Goal: Task Accomplishment & Management: Manage account settings

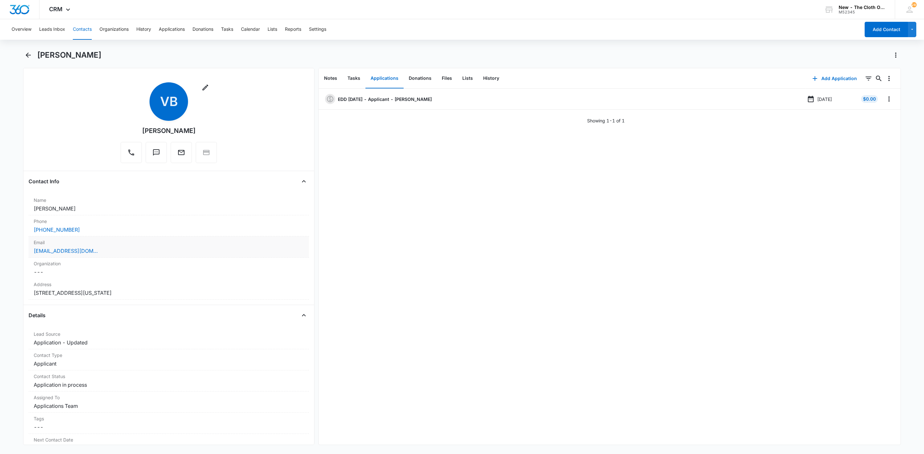
click at [144, 253] on div "[EMAIL_ADDRESS][DOMAIN_NAME]" at bounding box center [169, 251] width 270 height 8
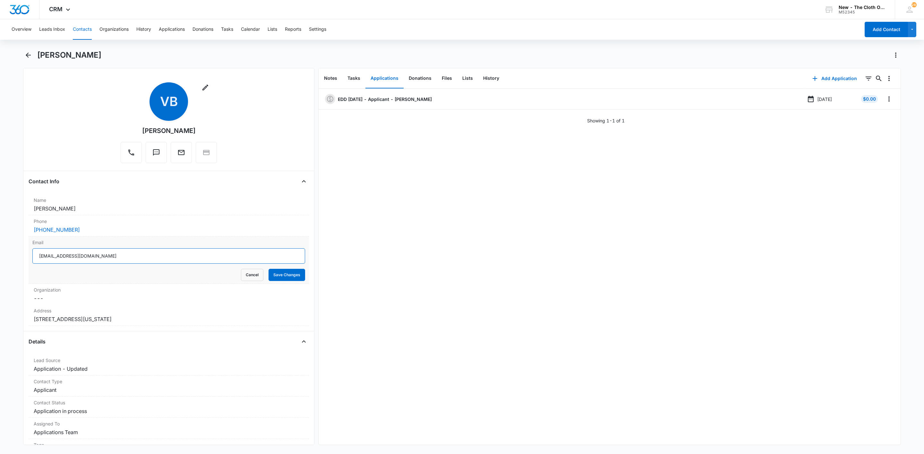
click at [201, 258] on input "[EMAIL_ADDRESS][DOMAIN_NAME]" at bounding box center [168, 256] width 273 height 15
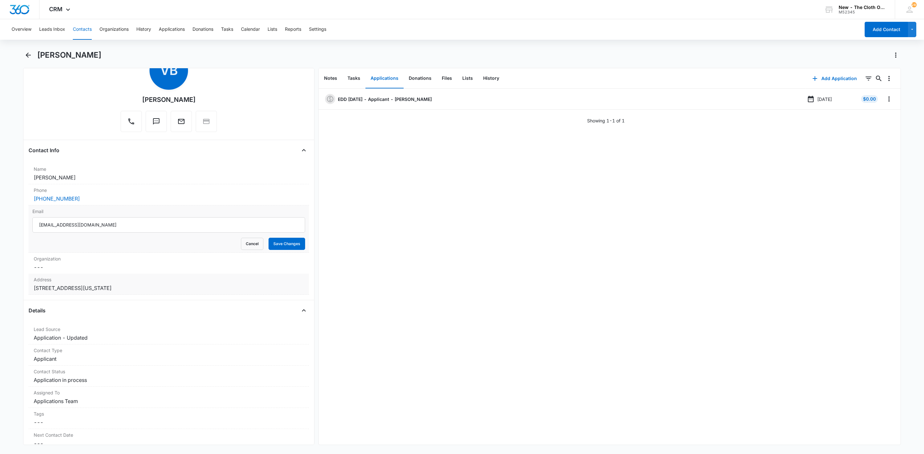
scroll to position [48, 0]
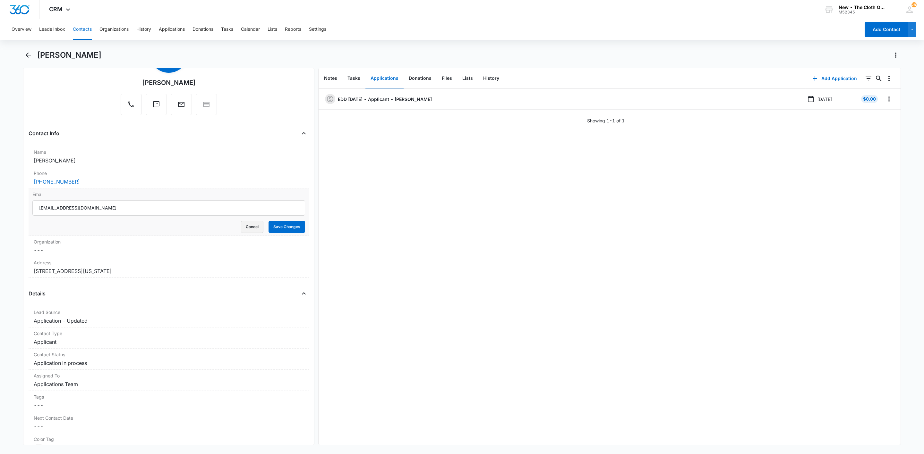
click at [248, 232] on button "Cancel" at bounding box center [252, 227] width 22 height 12
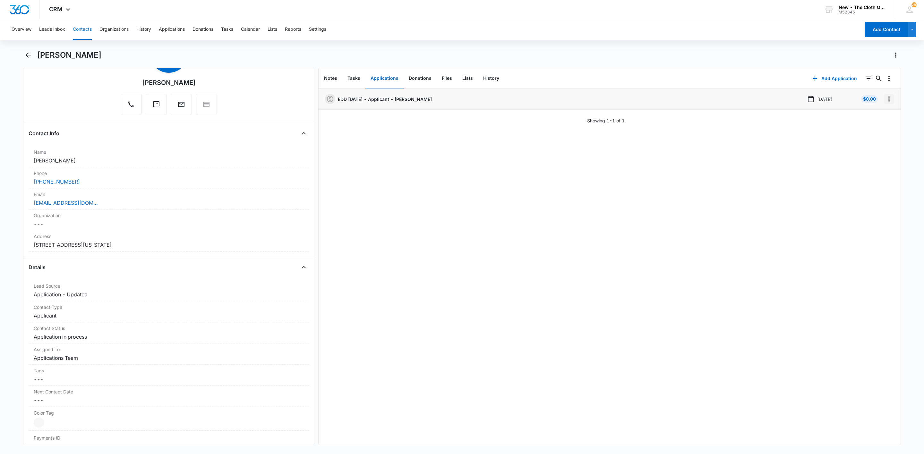
click at [888, 101] on icon "Overflow Menu" at bounding box center [888, 99] width 1 height 5
click at [877, 120] on button "Edit" at bounding box center [868, 117] width 37 height 10
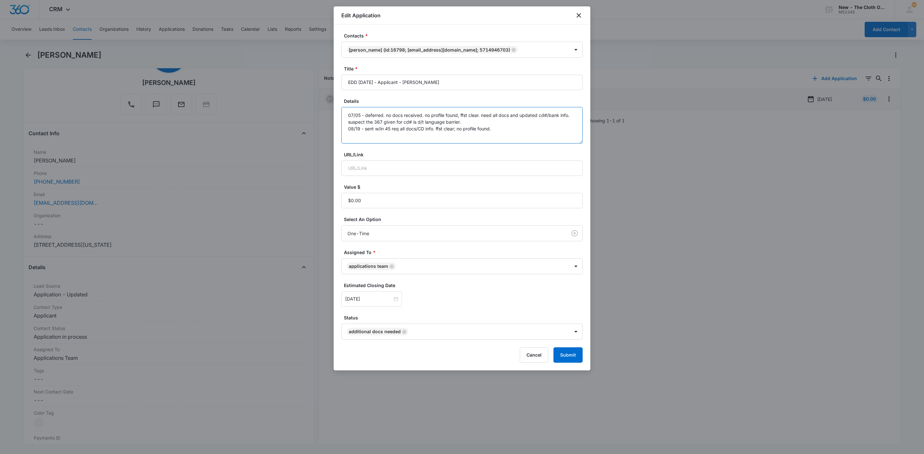
click at [538, 126] on textarea "07/05 - deferred. no docs received. no profile found, ffst clear. need all docs…" at bounding box center [461, 125] width 241 height 37
type textarea "07/05 - deferred. no docs received. no profile found, ffst clear. need all docs…"
click at [393, 301] on div at bounding box center [371, 299] width 53 height 7
type input "[DATE]"
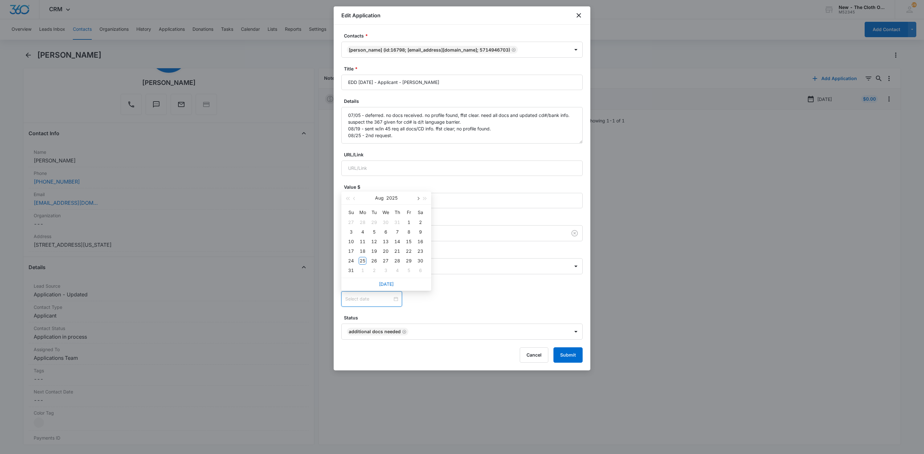
click at [417, 199] on button "button" at bounding box center [417, 198] width 7 height 13
type input "[DATE]"
click at [363, 232] on div "8" at bounding box center [363, 232] width 8 height 8
click at [462, 281] on form "Contacts * [PERSON_NAME] (ID:16798; [EMAIL_ADDRESS][DOMAIN_NAME]; 5714946703) T…" at bounding box center [461, 197] width 241 height 331
click at [568, 355] on button "Submit" at bounding box center [567, 355] width 29 height 15
